Goal: Information Seeking & Learning: Learn about a topic

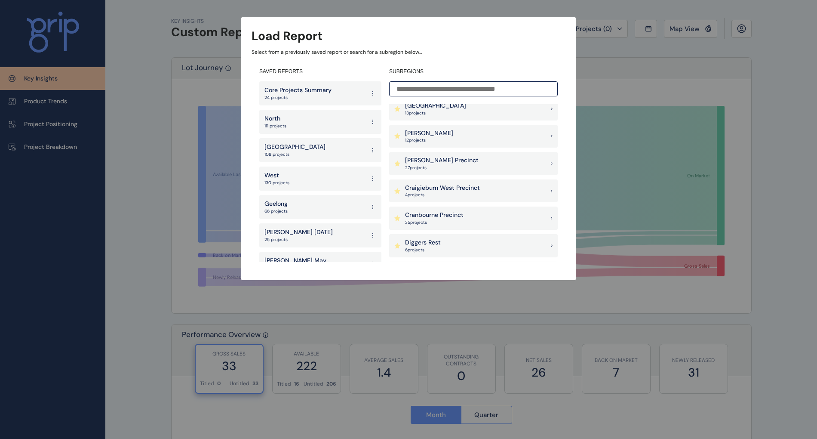
scroll to position [229, 0]
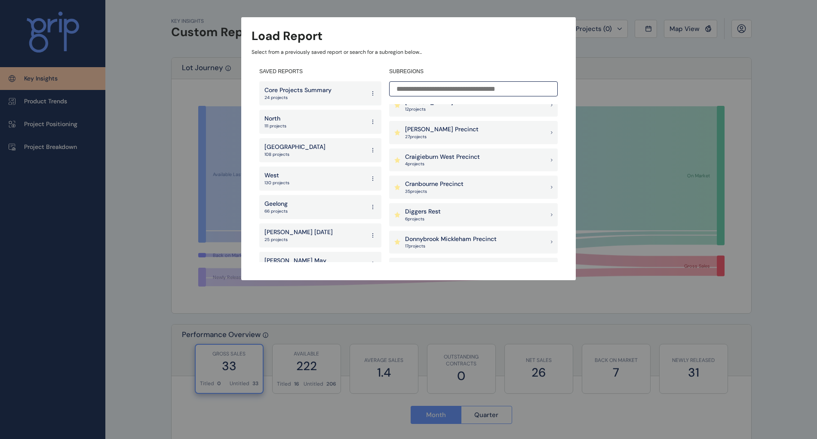
click at [459, 135] on div "Clyde Precinct 27 project s" at bounding box center [473, 132] width 169 height 23
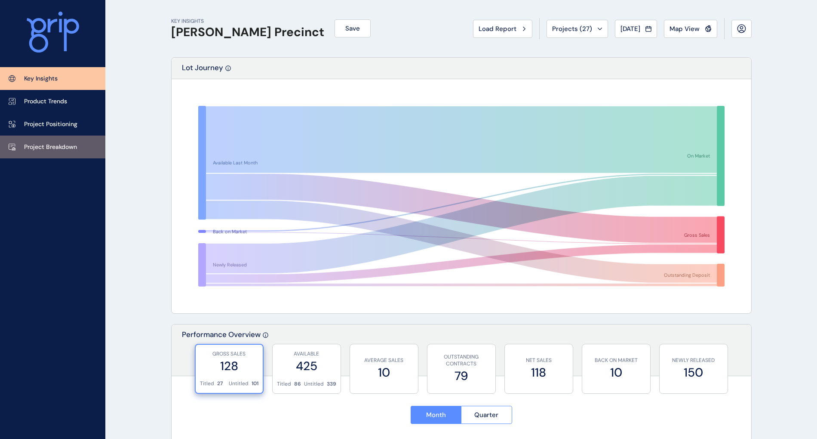
click at [71, 146] on p "Project Breakdown" at bounding box center [50, 147] width 53 height 9
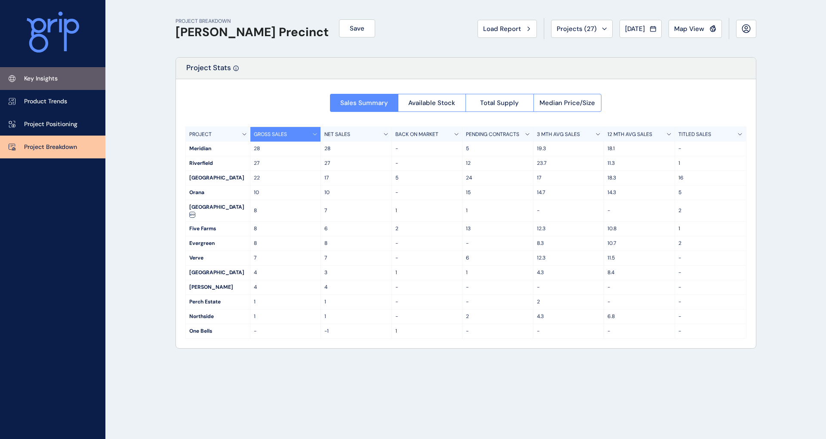
click at [60, 86] on link "Key Insights" at bounding box center [52, 78] width 105 height 23
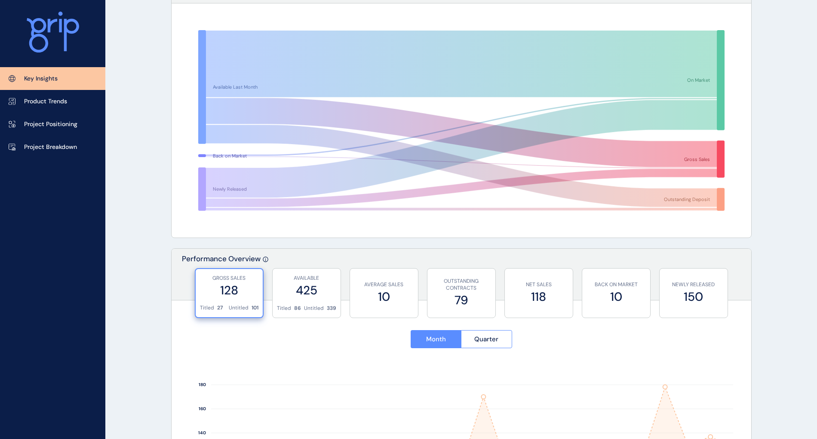
scroll to position [57, 0]
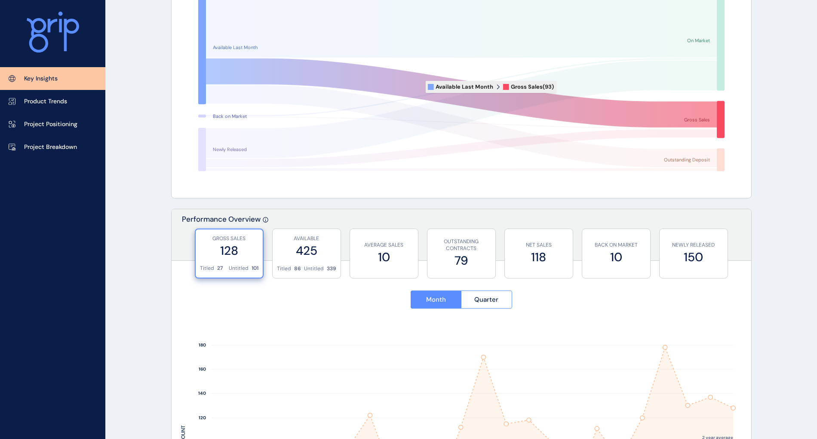
scroll to position [172, 0]
